Goal: Check status: Check status

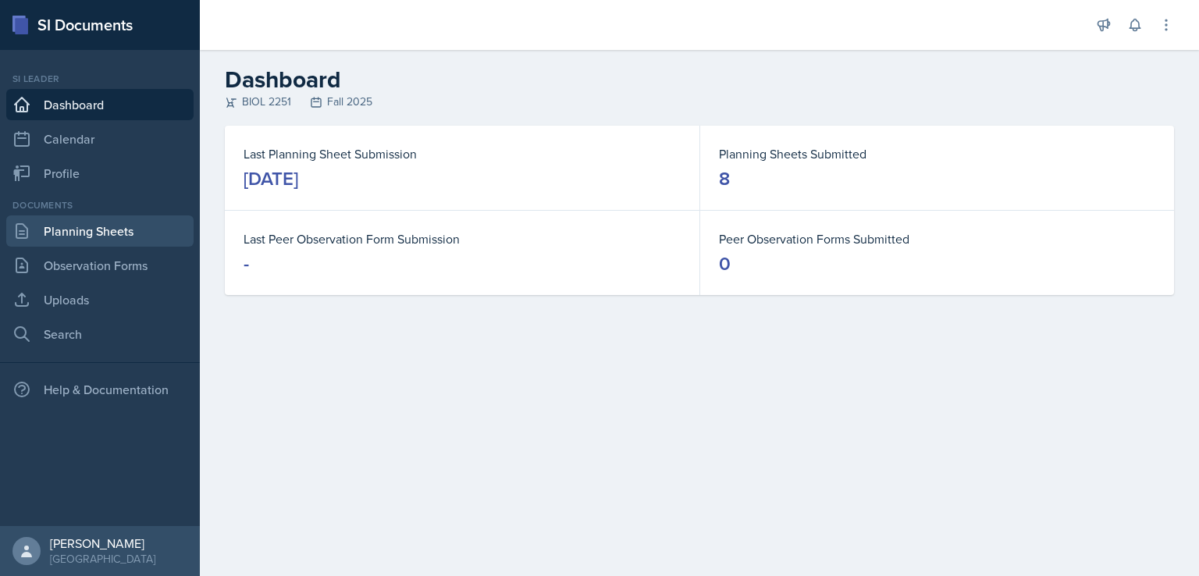
click at [86, 236] on link "Planning Sheets" at bounding box center [99, 230] width 187 height 31
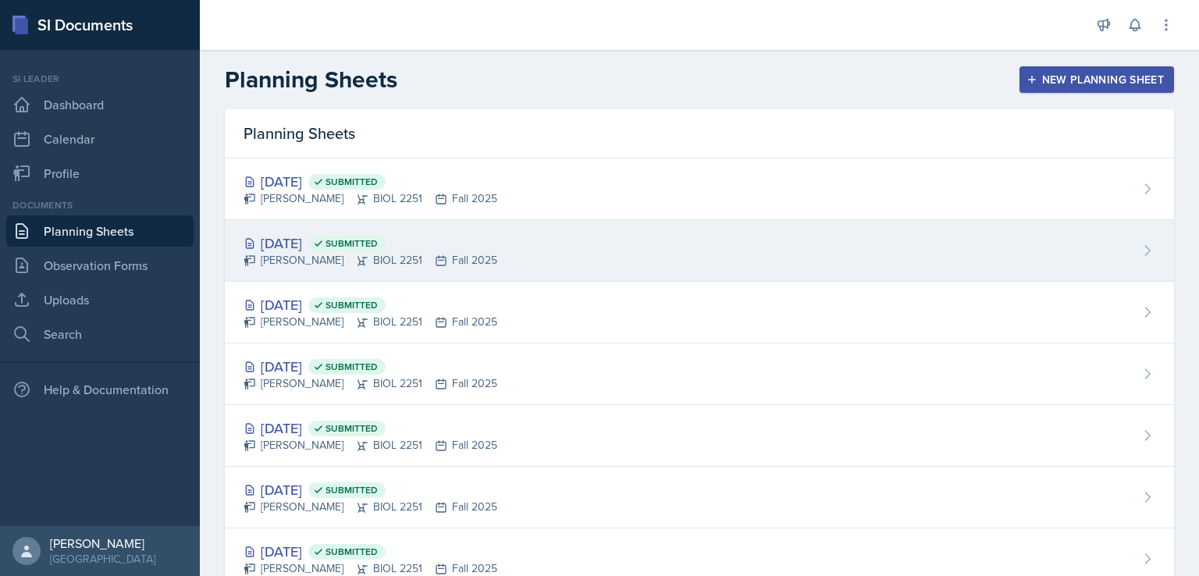
click at [278, 235] on div "[DATE] Submitted" at bounding box center [371, 243] width 254 height 21
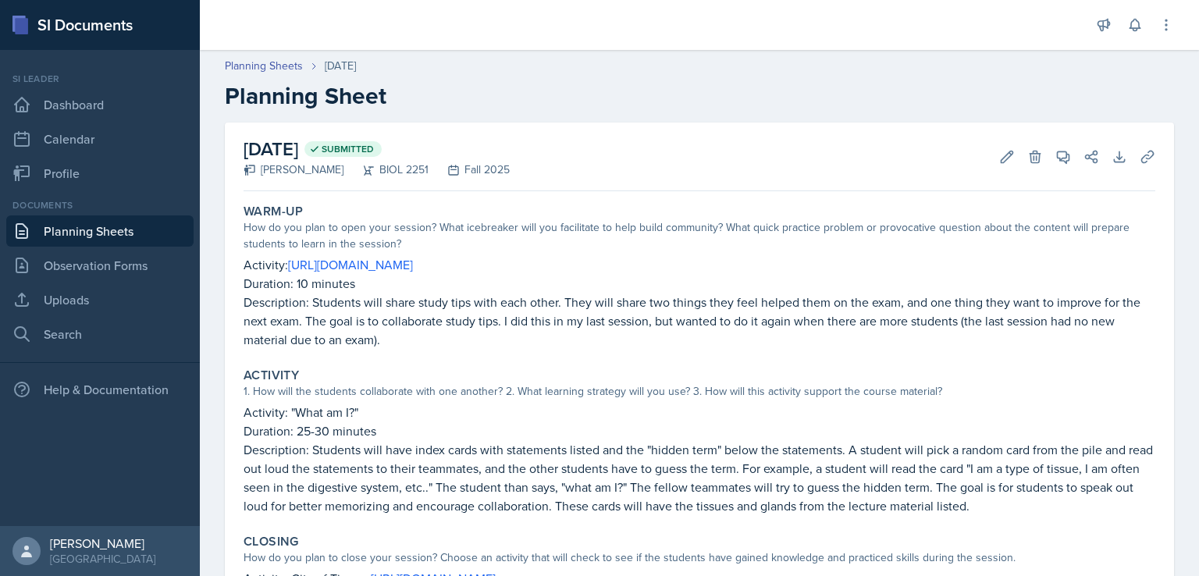
click at [97, 237] on link "Planning Sheets" at bounding box center [99, 230] width 187 height 31
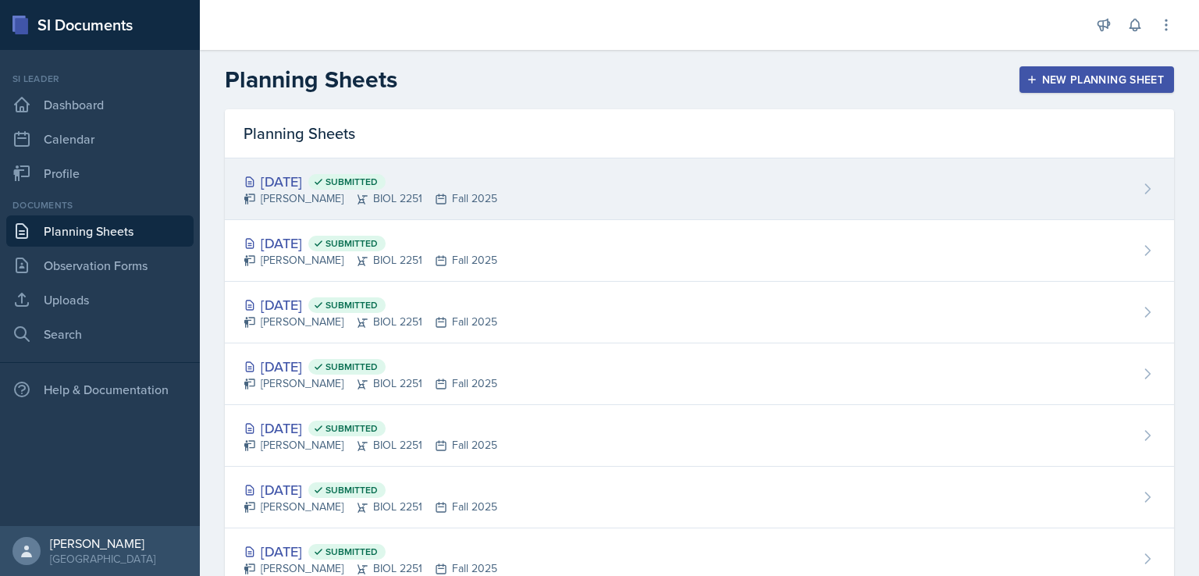
click at [294, 178] on div "[DATE] Submitted" at bounding box center [371, 181] width 254 height 21
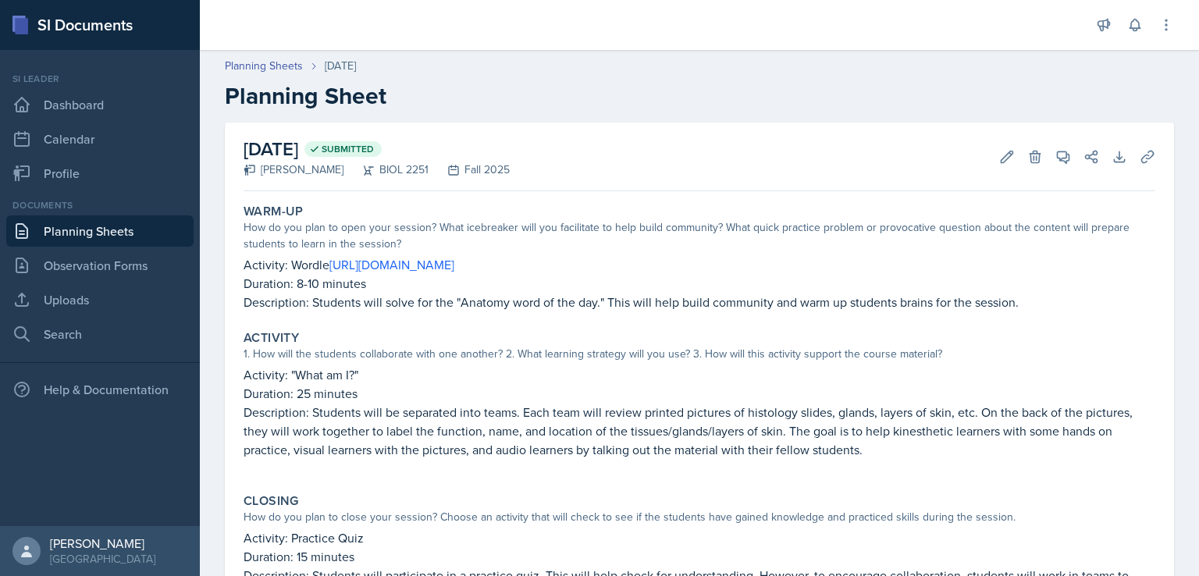
click at [97, 229] on link "Planning Sheets" at bounding box center [99, 230] width 187 height 31
